Goal: Navigation & Orientation: Find specific page/section

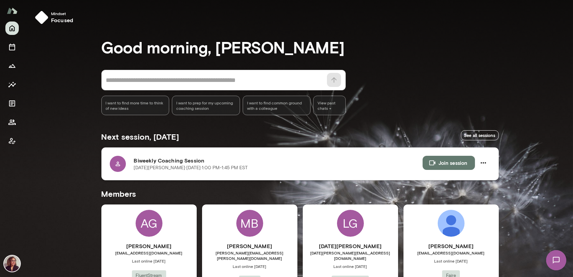
click at [452, 164] on button "Join session" at bounding box center [449, 163] width 52 height 14
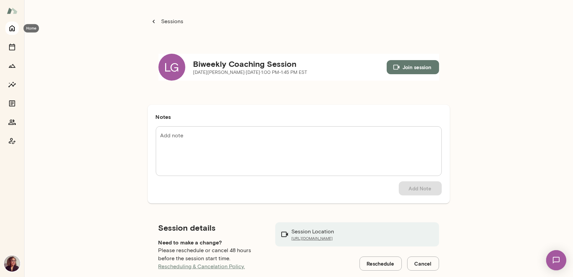
click at [9, 31] on icon "Home" at bounding box center [12, 28] width 8 height 8
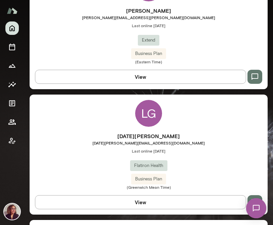
scroll to position [403, 0]
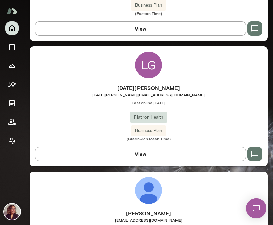
click at [151, 95] on span "[DATE][PERSON_NAME][EMAIL_ADDRESS][DOMAIN_NAME]" at bounding box center [149, 94] width 238 height 5
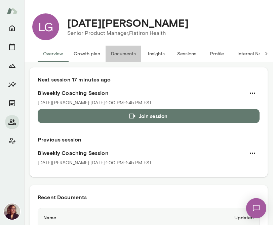
click at [120, 54] on button "Documents" at bounding box center [123, 54] width 36 height 16
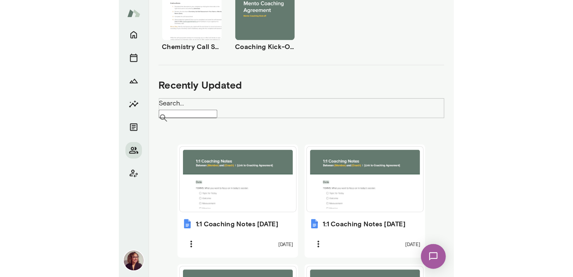
scroll to position [269, 0]
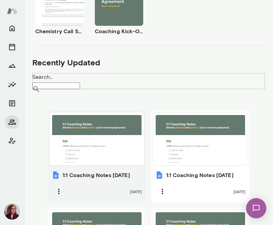
click at [89, 140] on div at bounding box center [96, 139] width 89 height 48
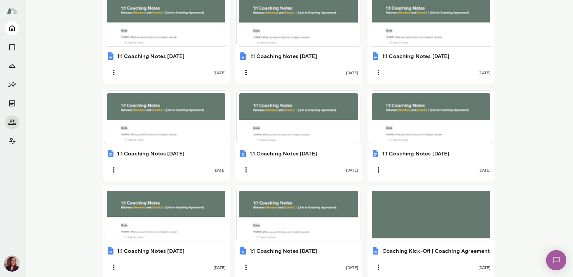
click at [16, 30] on icon "Home" at bounding box center [12, 28] width 8 height 8
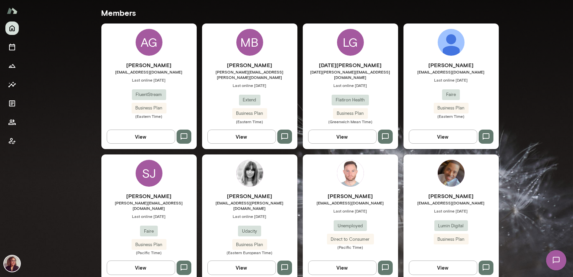
scroll to position [181, 0]
